Goal: Task Accomplishment & Management: Use online tool/utility

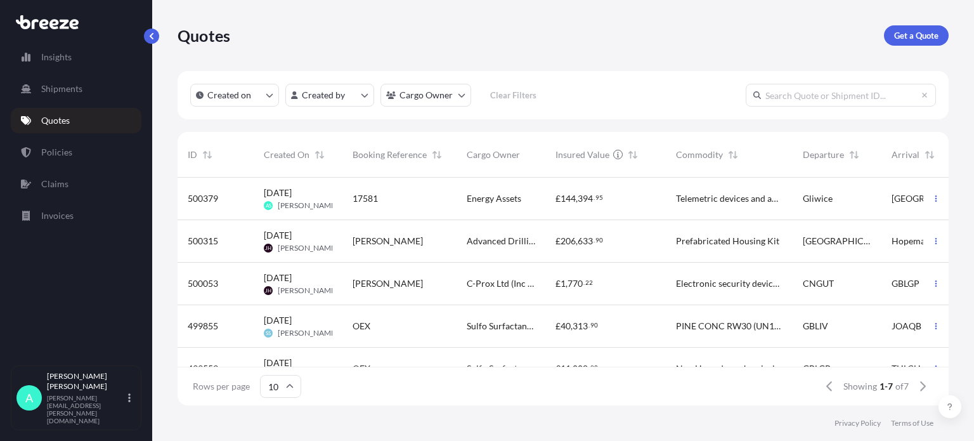
scroll to position [225, 761]
click at [813, 203] on span "Gliwice" at bounding box center [818, 198] width 30 height 13
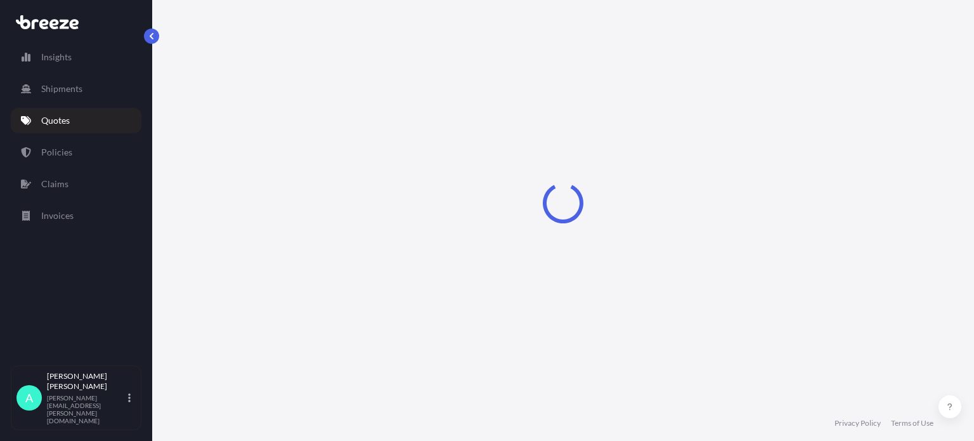
select select "Road"
select select "1"
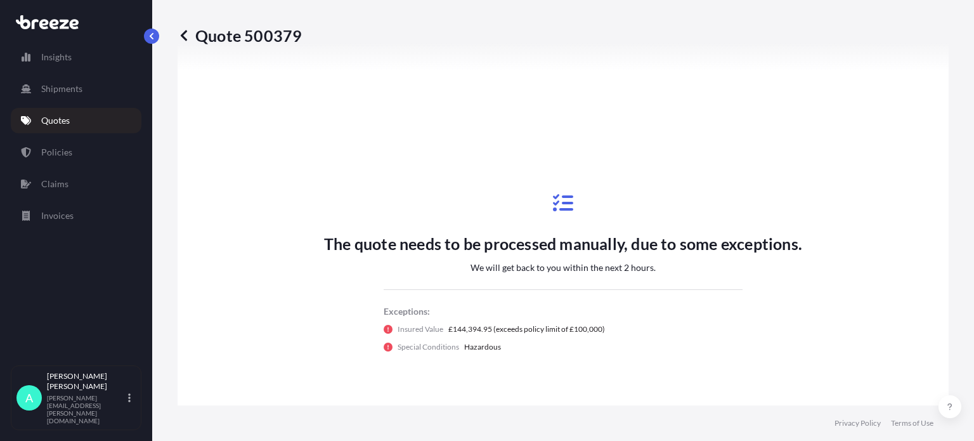
scroll to position [591, 0]
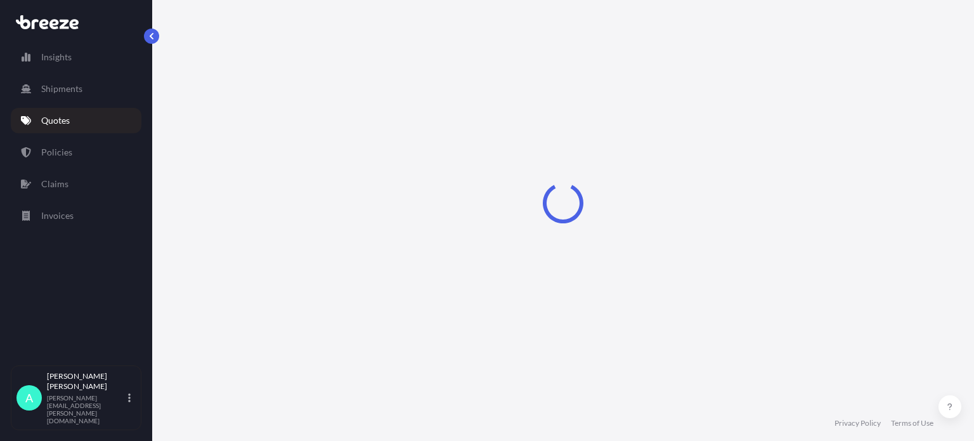
select select "Road"
select select "1"
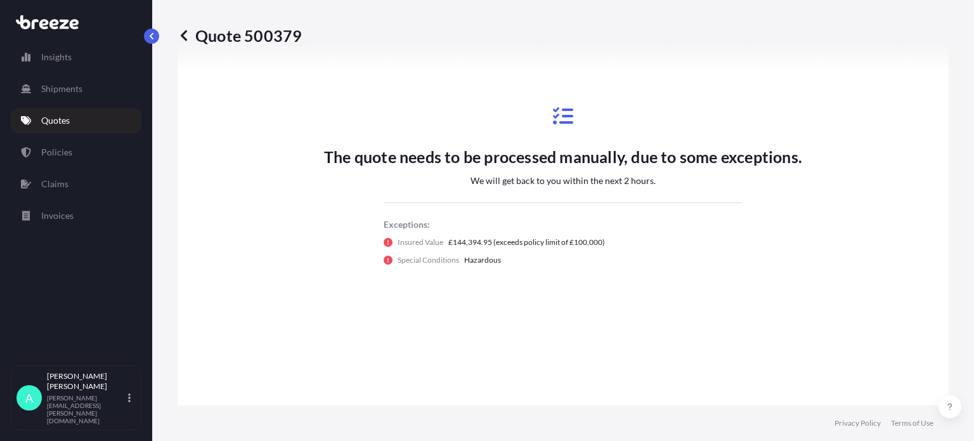
scroll to position [591, 0]
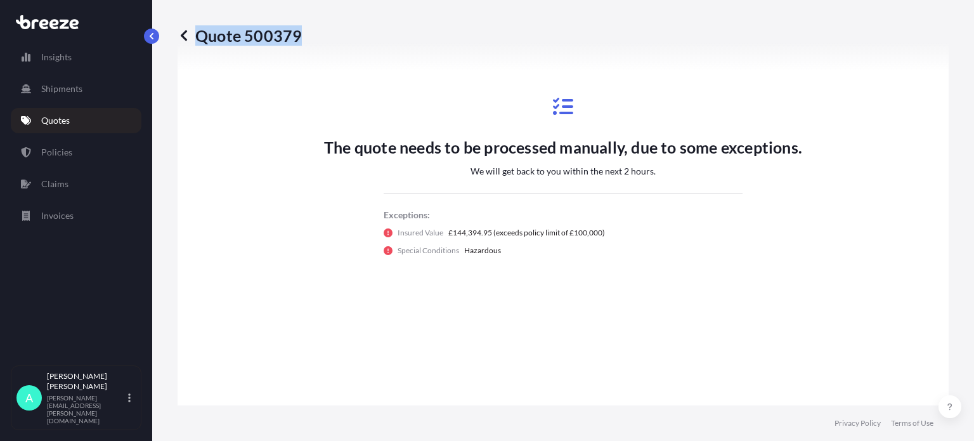
click at [299, 35] on div "Quote 500379" at bounding box center [563, 35] width 771 height 20
copy p "Quote 500379"
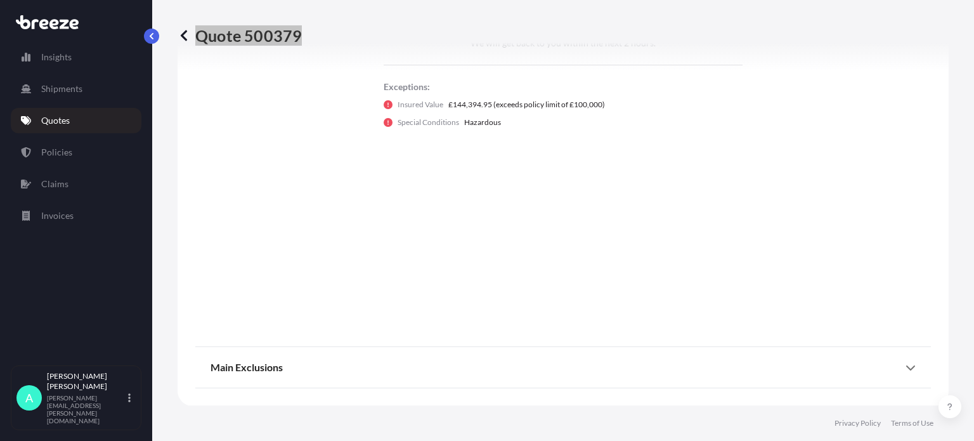
scroll to position [466, 0]
